Goal: Task Accomplishment & Management: Manage account settings

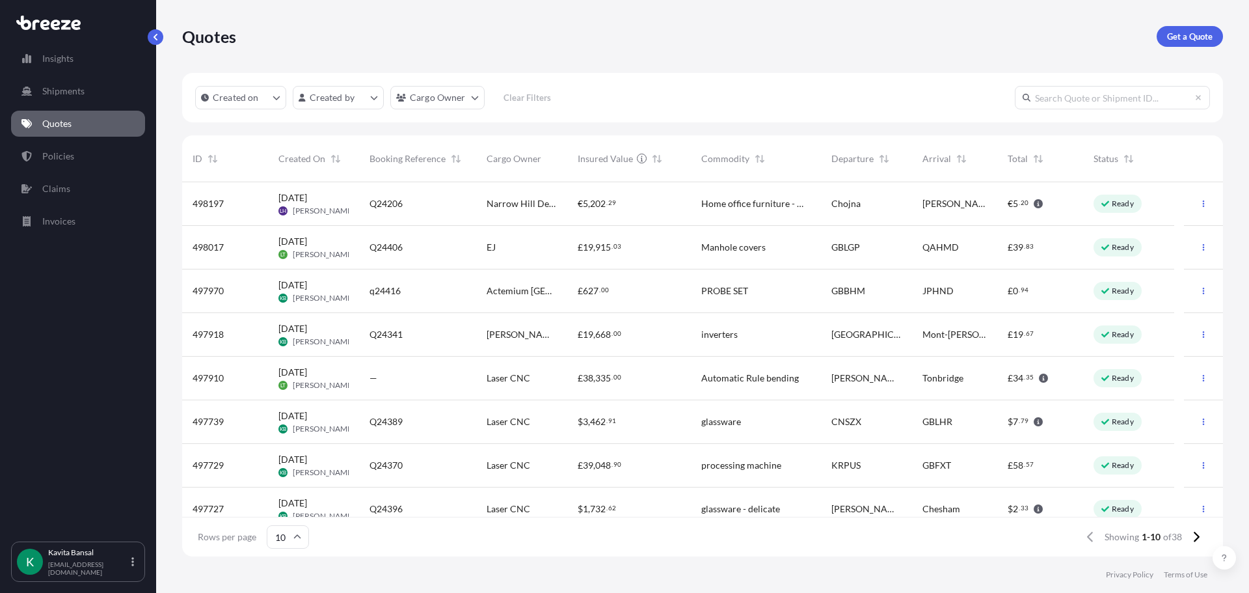
click at [565, 286] on div "Actemium [GEOGRAPHIC_DATA]" at bounding box center [521, 291] width 91 height 44
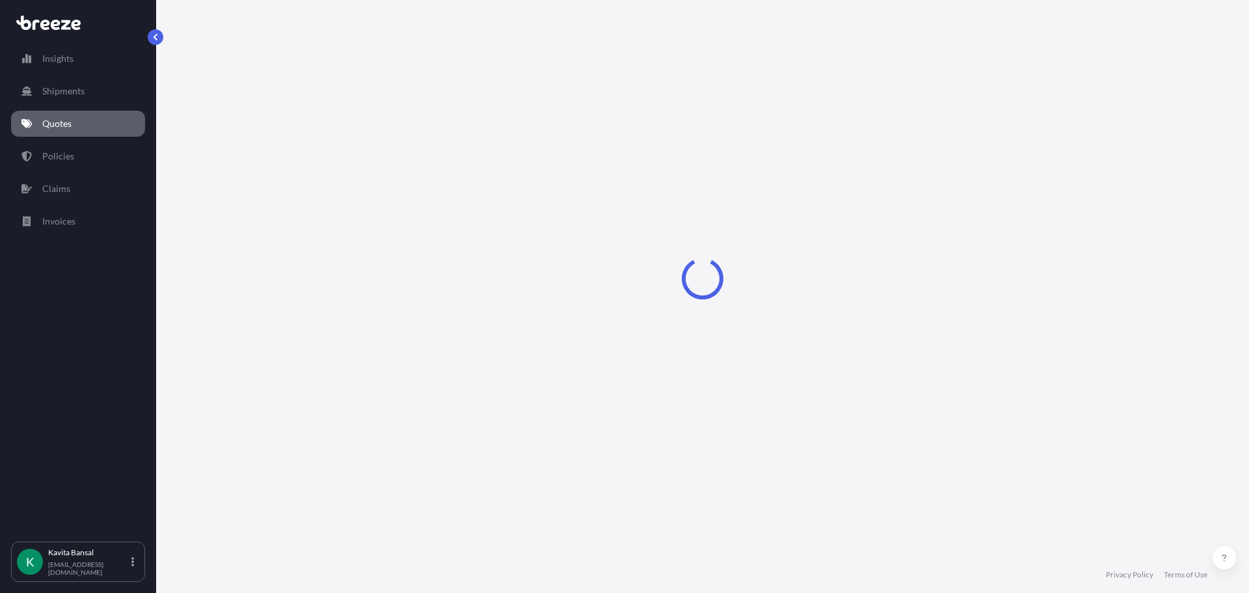
select select "Road"
select select "Air"
select select "Road"
select select "1"
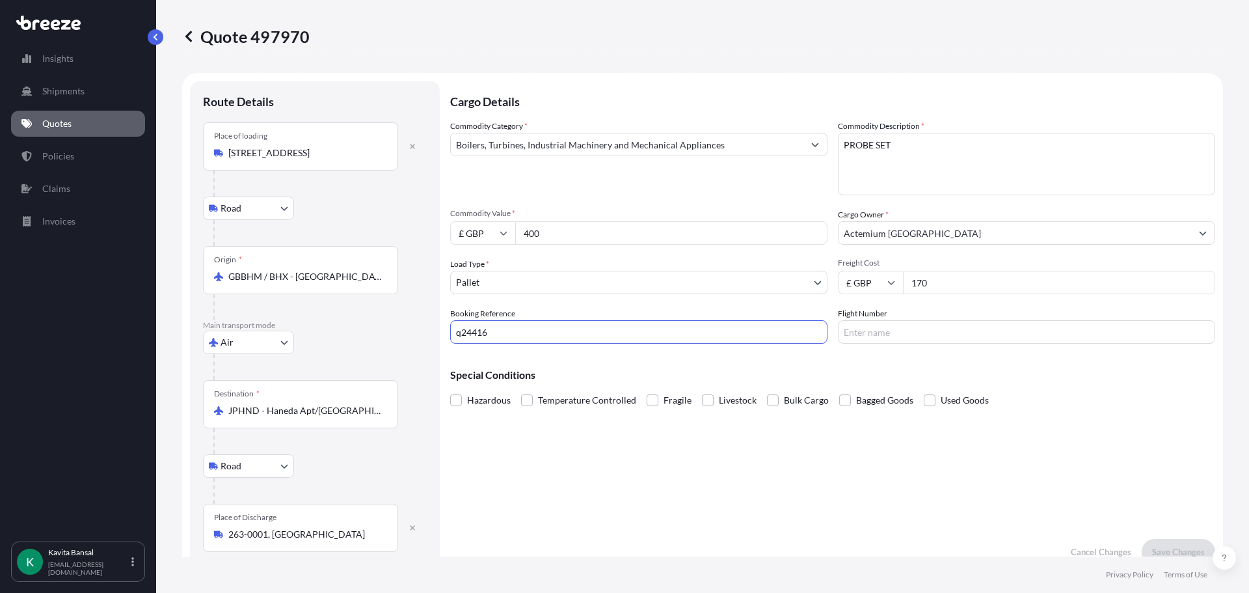
drag, startPoint x: 480, startPoint y: 333, endPoint x: 445, endPoint y: 325, distance: 35.2
click at [445, 325] on form "Route Details Place of loading [GEOGRAPHIC_DATA] Rail Origin * GBBHM / BHX - [G…" at bounding box center [702, 323] width 1041 height 500
type input "Q24443"
drag, startPoint x: 977, startPoint y: 284, endPoint x: 901, endPoint y: 271, distance: 76.6
click at [903, 271] on input "170" at bounding box center [1059, 282] width 312 height 23
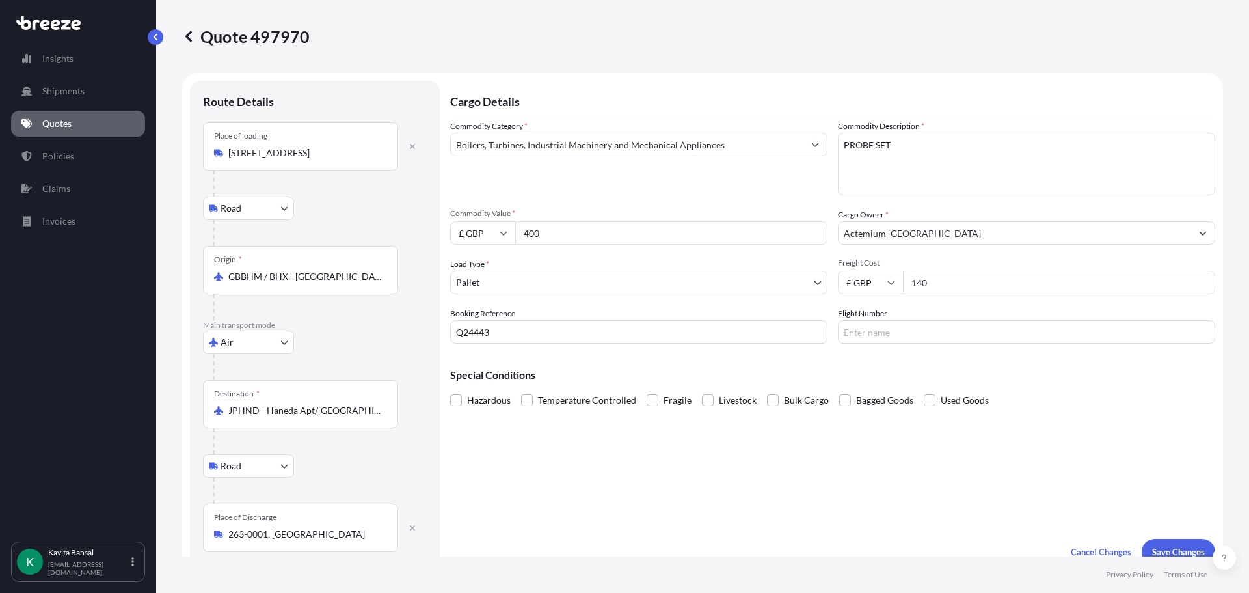
type input "140"
click at [635, 230] on input "400" at bounding box center [671, 232] width 312 height 23
type input "4"
click at [565, 235] on input "Commodity Value *" at bounding box center [671, 232] width 312 height 23
type input "3080"
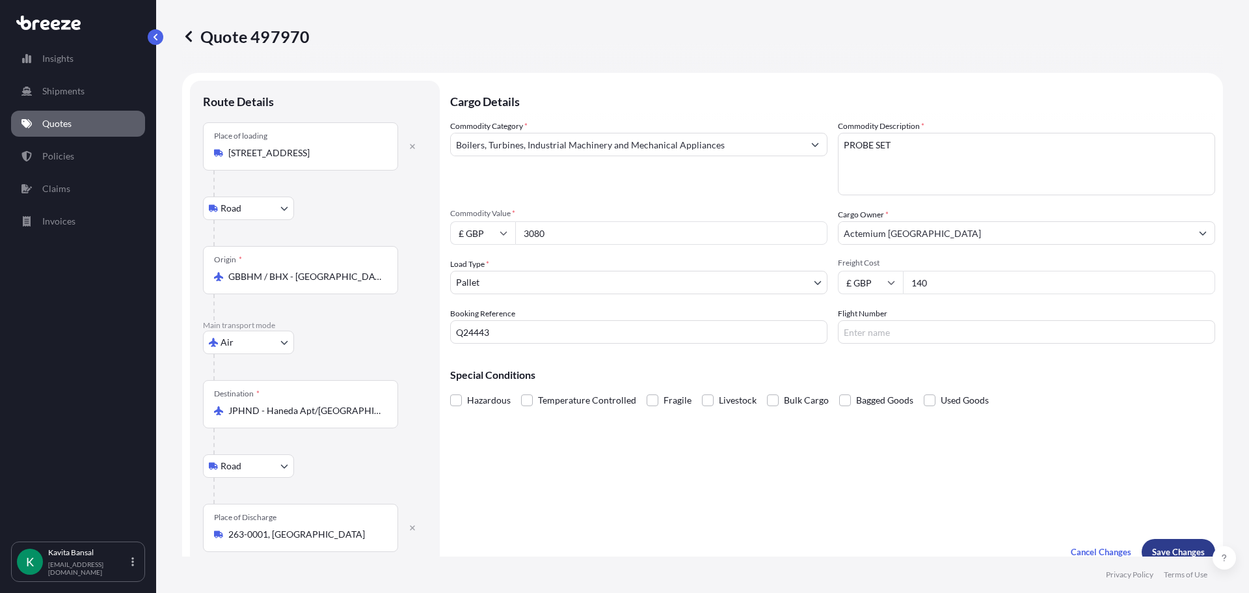
click at [1152, 545] on button "Save Changes" at bounding box center [1179, 552] width 74 height 26
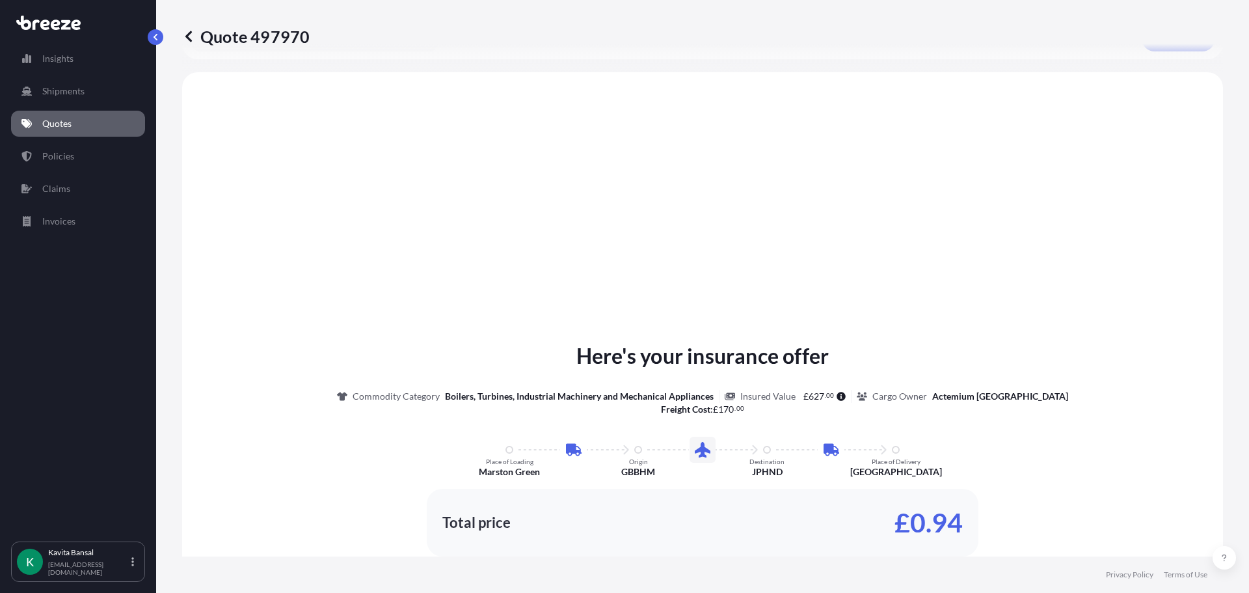
scroll to position [521, 0]
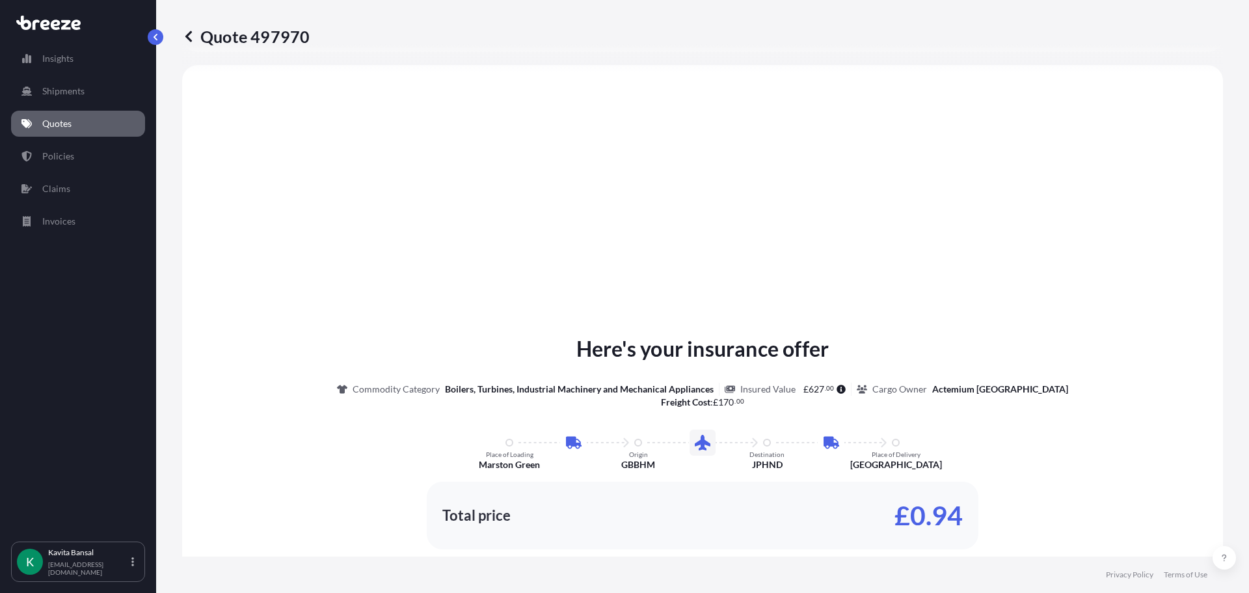
select select "Road"
select select "Air"
select select "Road"
select select "1"
